Goal: Task Accomplishment & Management: Manage account settings

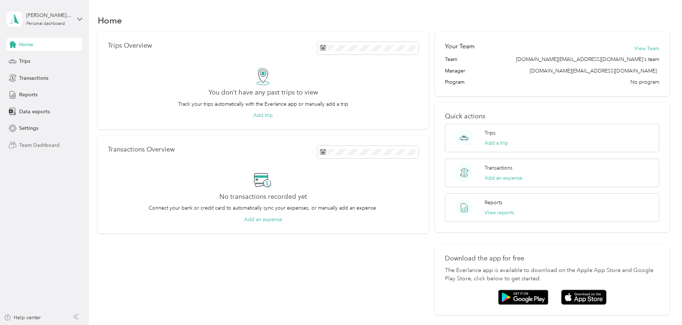
click at [31, 141] on div "Team Dashboard" at bounding box center [44, 145] width 76 height 13
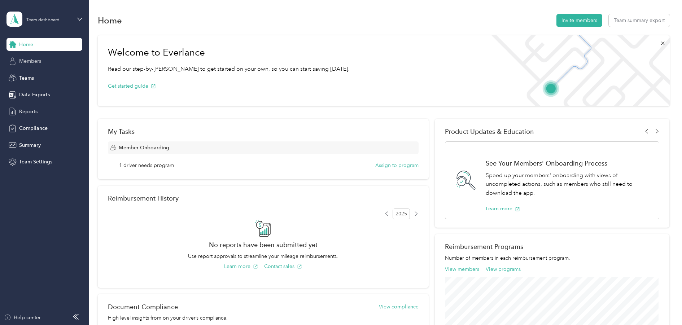
click at [32, 61] on span "Members" at bounding box center [30, 61] width 22 height 8
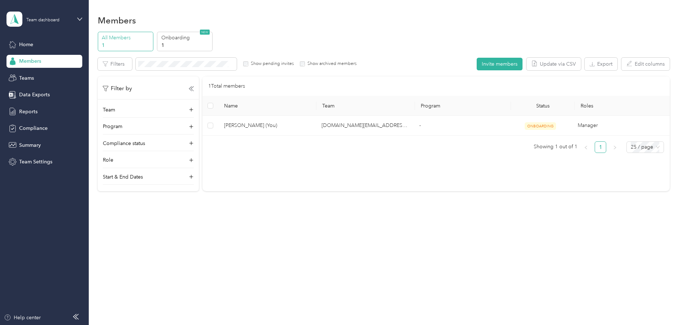
click at [130, 39] on p "All Members" at bounding box center [126, 38] width 49 height 8
click at [129, 40] on p "All Members" at bounding box center [126, 38] width 49 height 8
click at [181, 44] on p "1" at bounding box center [185, 46] width 49 height 8
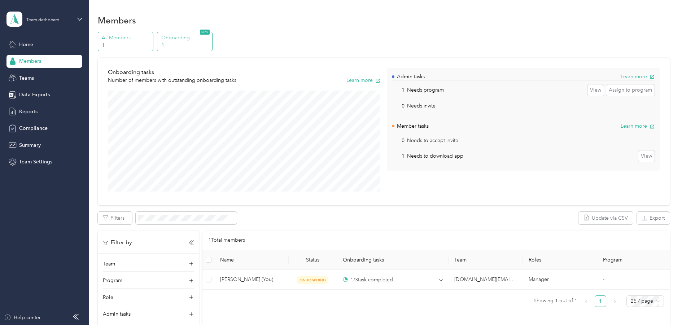
click at [115, 43] on p "1" at bounding box center [126, 46] width 49 height 8
